Goal: Transaction & Acquisition: Subscribe to service/newsletter

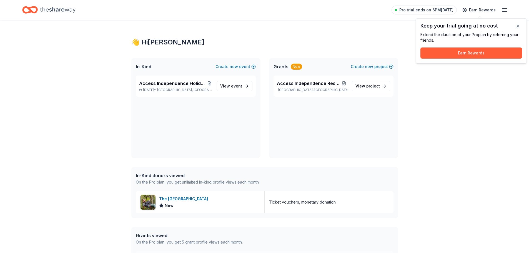
click at [56, 9] on icon "Home" at bounding box center [58, 9] width 36 height 11
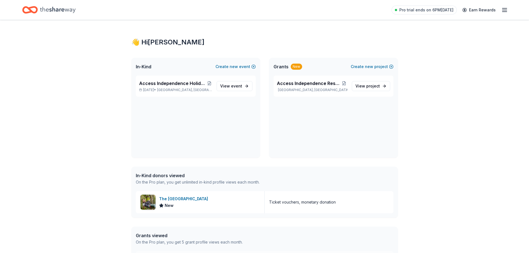
click at [504, 11] on icon "button" at bounding box center [505, 10] width 7 height 7
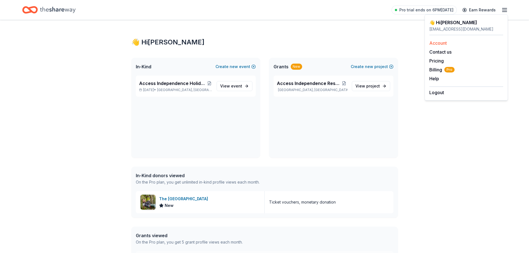
click at [444, 43] on link "Account" at bounding box center [439, 43] width 18 height 6
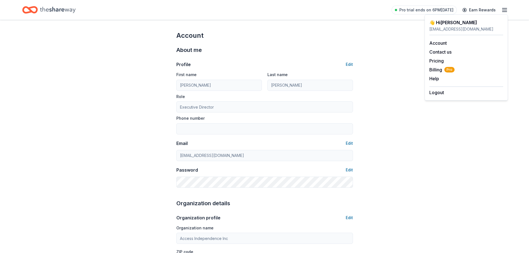
click at [33, 11] on icon "Home" at bounding box center [30, 9] width 16 height 13
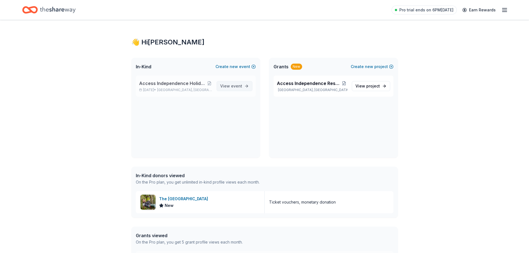
click at [239, 83] on span "View event" at bounding box center [231, 86] width 22 height 7
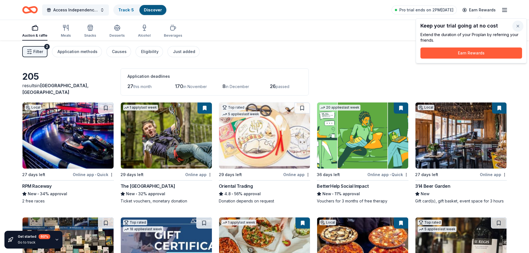
click at [519, 26] on button "button" at bounding box center [518, 26] width 11 height 11
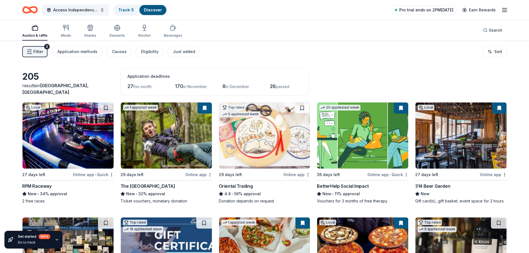
click at [411, 9] on span "Pro trial ends on 2PM[DATE]" at bounding box center [427, 10] width 54 height 7
click at [502, 9] on icon "button" at bounding box center [505, 10] width 7 height 7
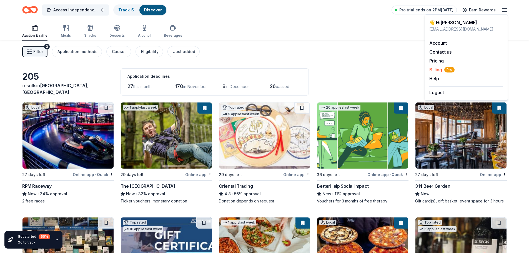
click at [446, 69] on span "Pro" at bounding box center [450, 70] width 10 height 6
